Goal: Information Seeking & Learning: Learn about a topic

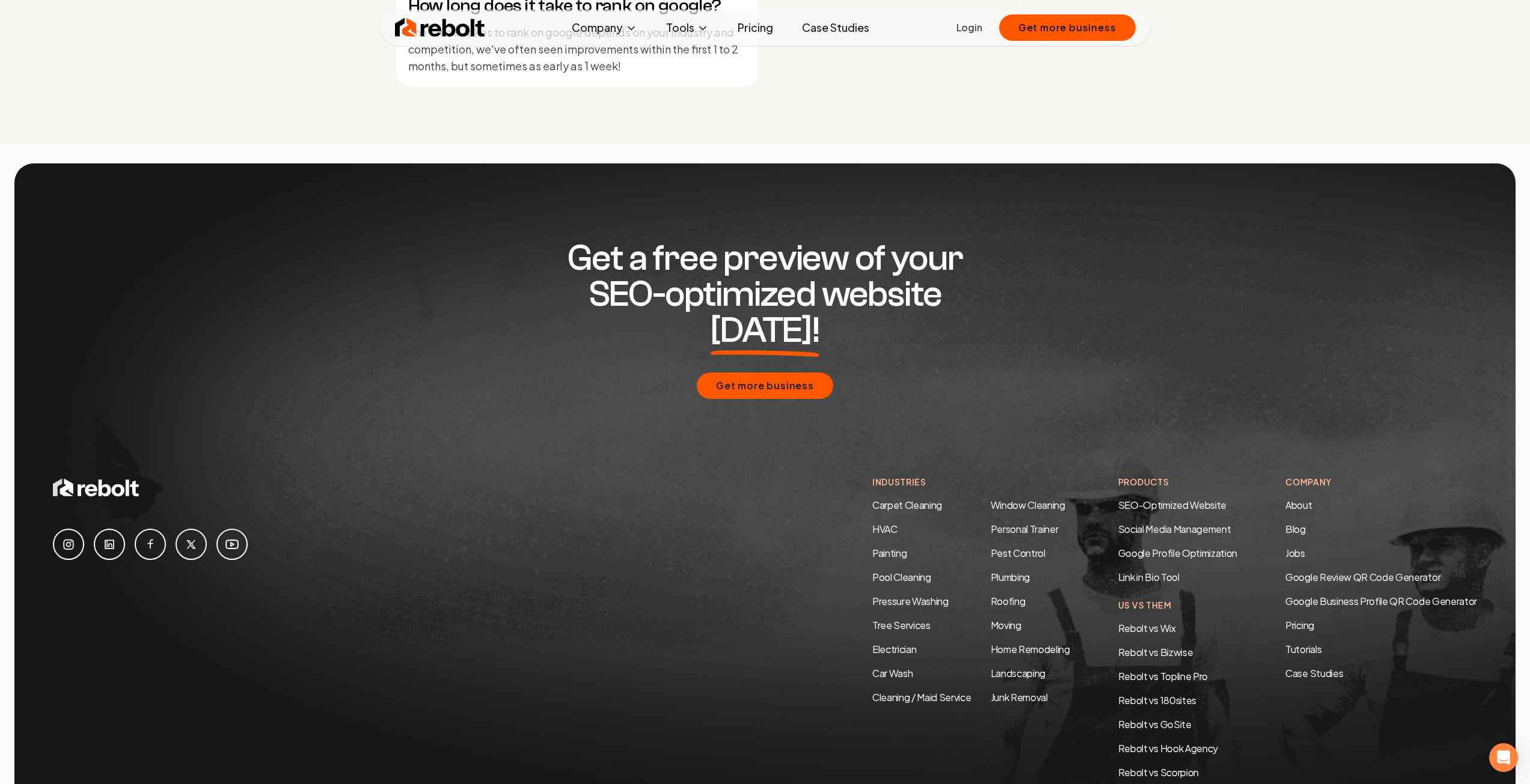
scroll to position [5709, 0]
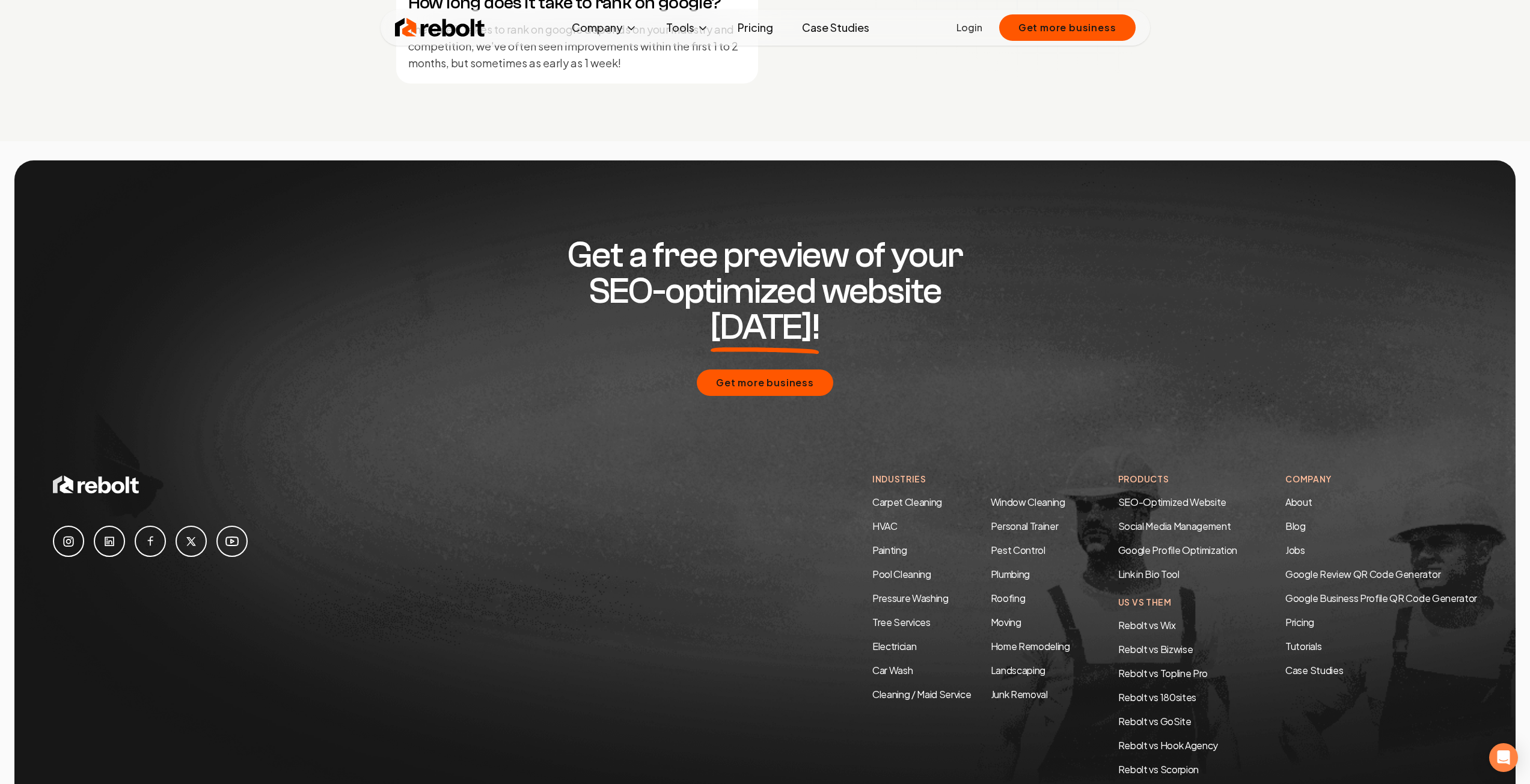
click at [887, 495] on li "Carpet Cleaning" at bounding box center [921, 502] width 99 height 15
click at [886, 496] on link "Carpet Cleaning" at bounding box center [906, 502] width 70 height 12
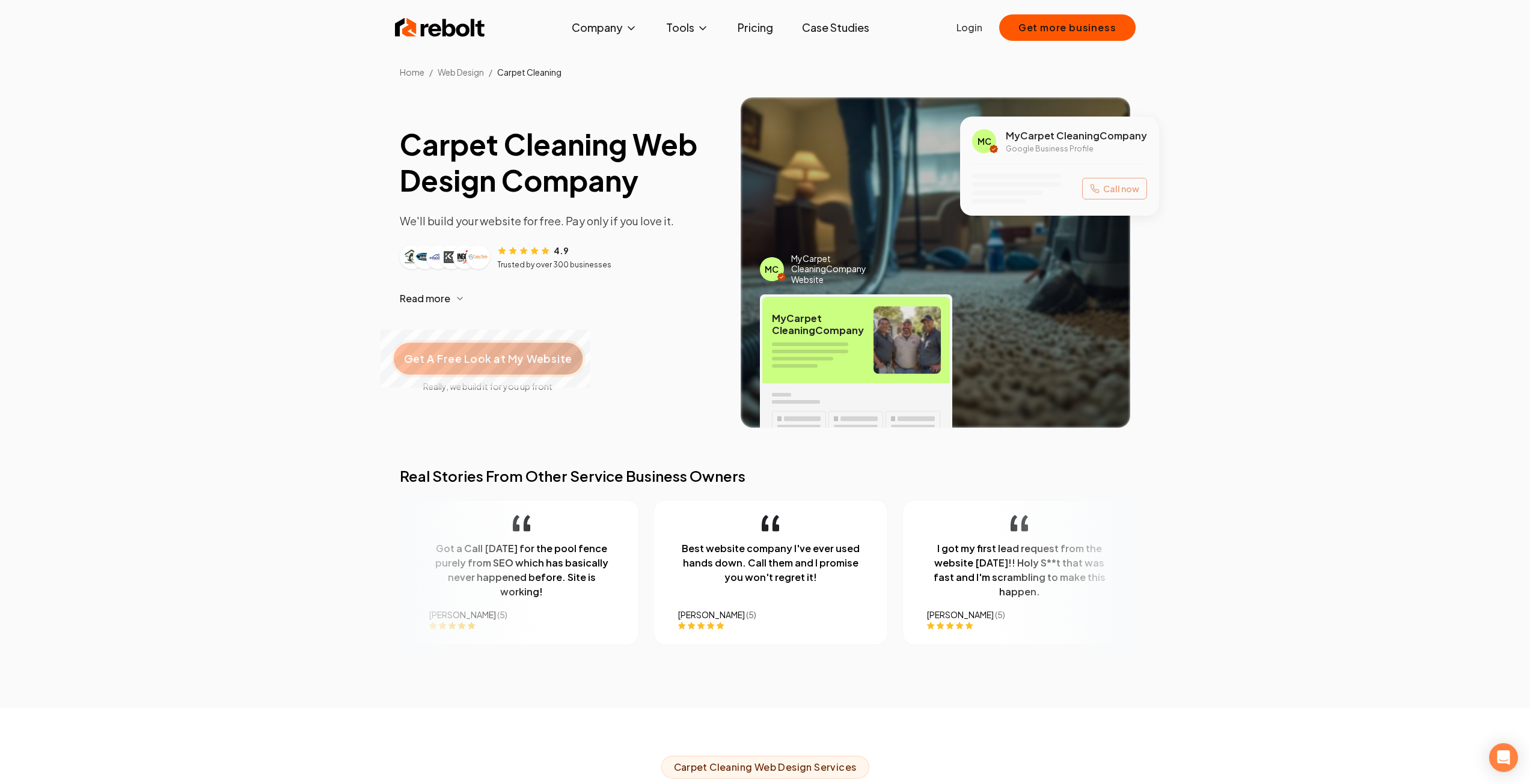
click at [539, 357] on span "Get A Free Look at My Website" at bounding box center [487, 359] width 168 height 15
click at [755, 35] on link "Pricing" at bounding box center [755, 27] width 55 height 24
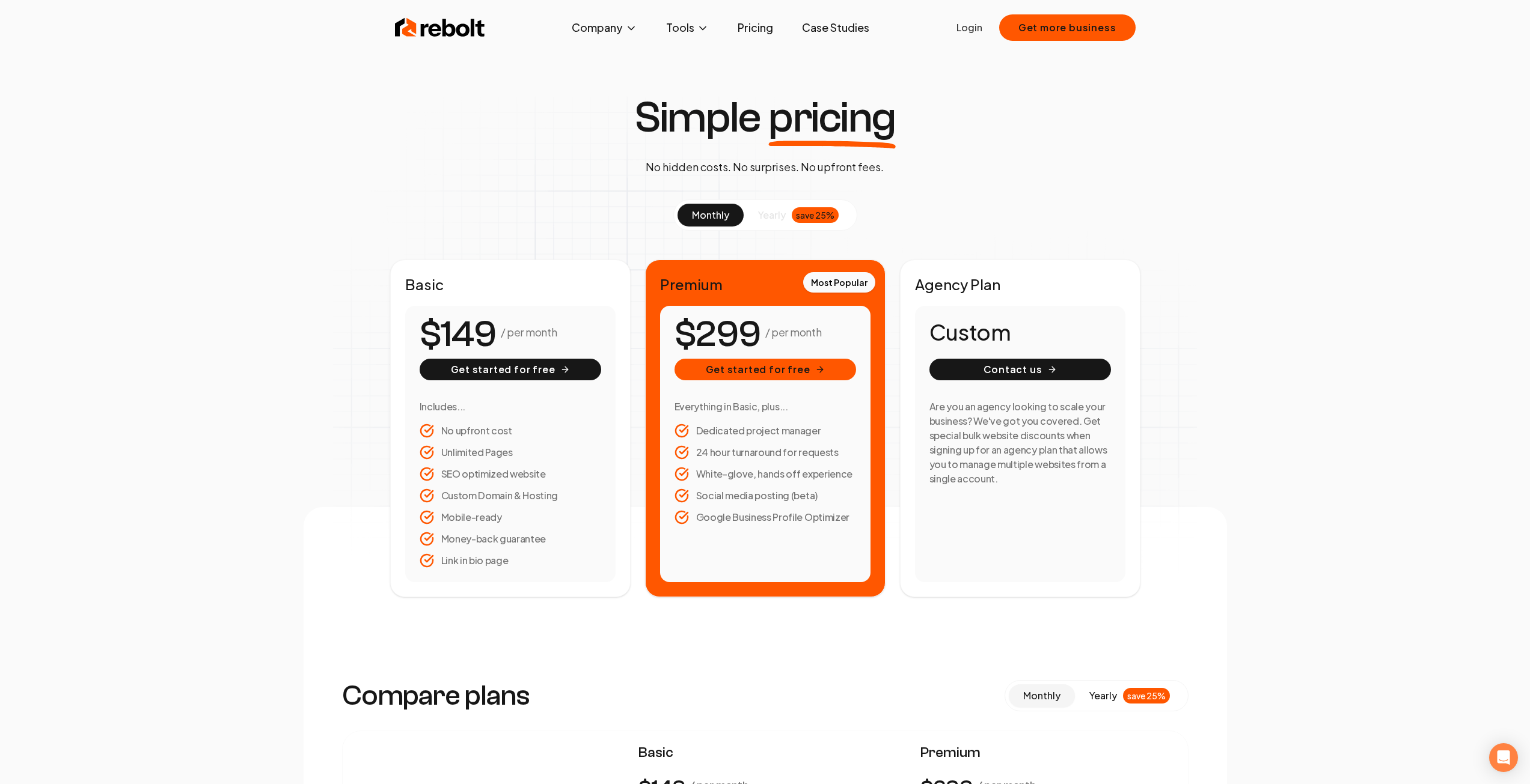
click at [590, 293] on h2 "Basic" at bounding box center [511, 284] width 211 height 19
click at [579, 71] on span "About" at bounding box center [581, 70] width 29 height 15
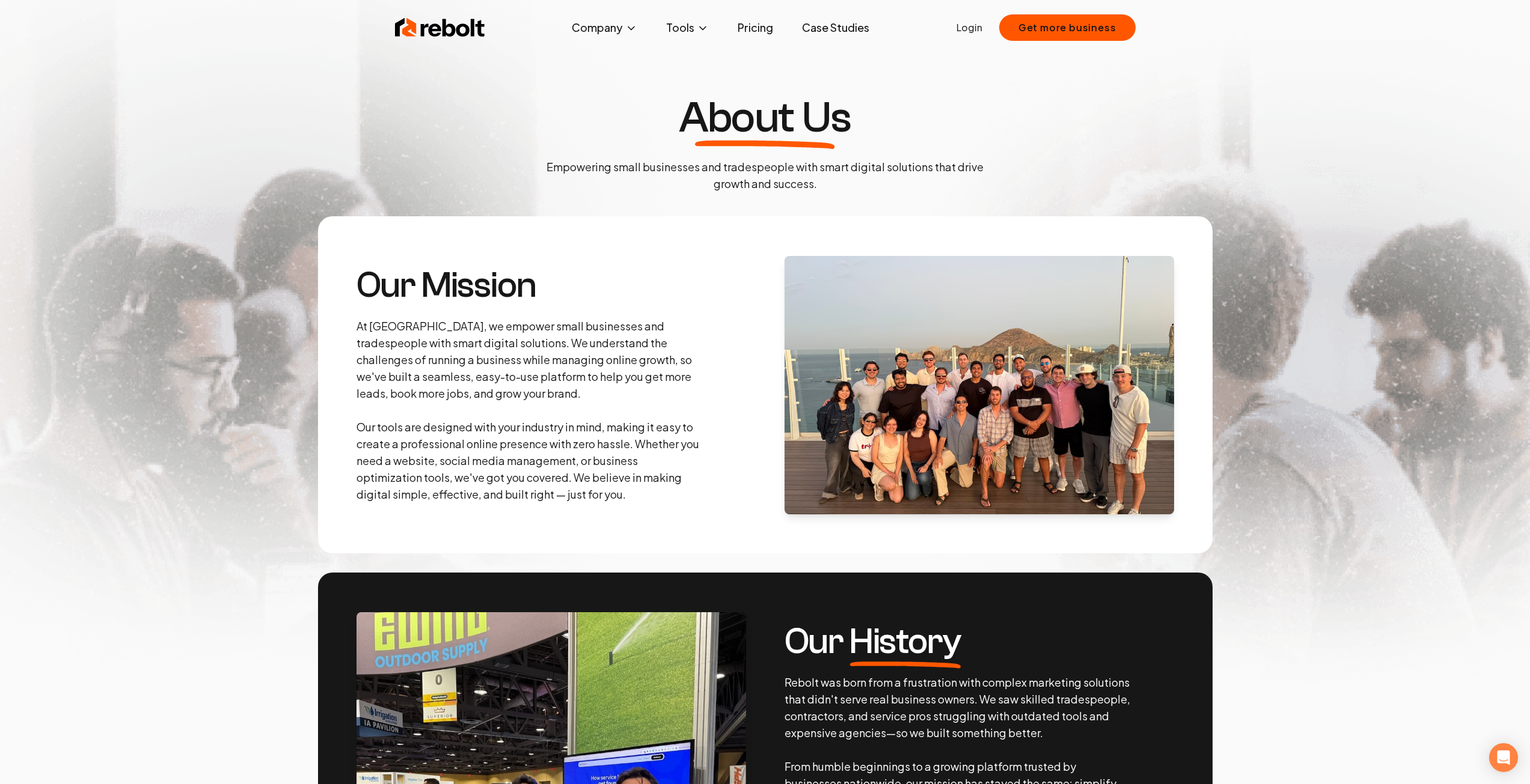
click at [461, 31] on img at bounding box center [440, 27] width 90 height 24
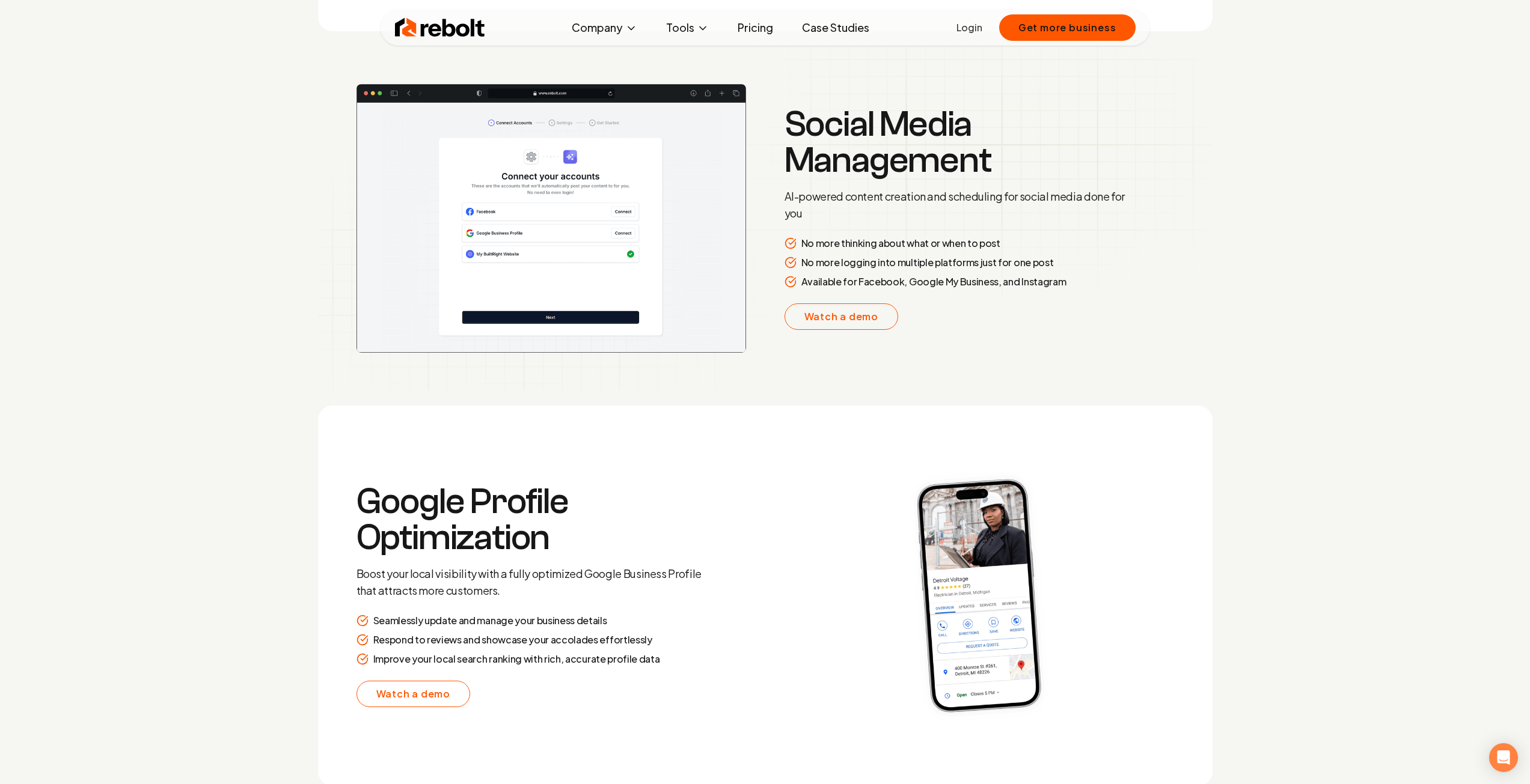
scroll to position [2464, 0]
